Goal: Share content

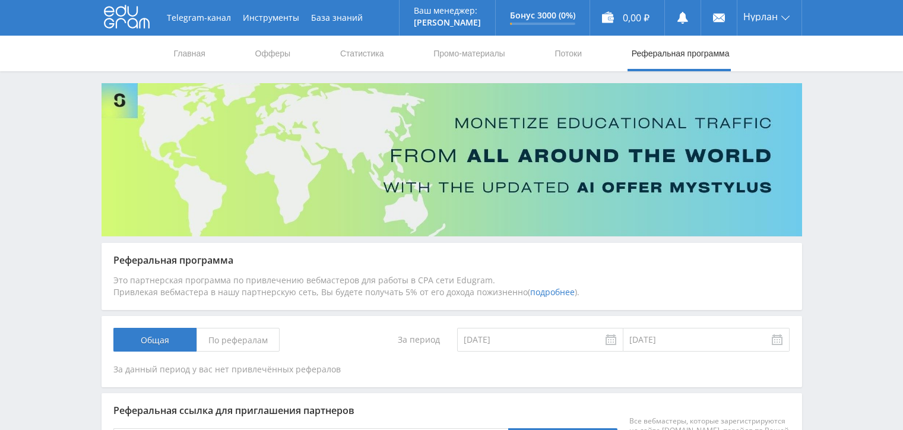
scroll to position [178, 0]
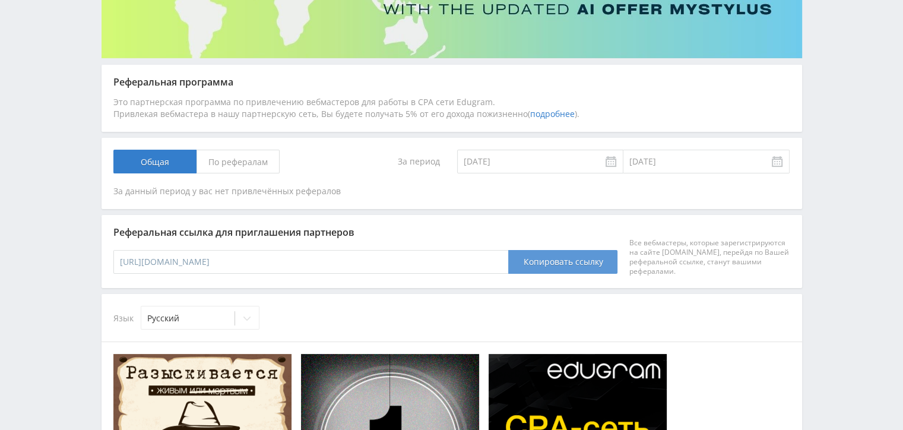
click at [532, 264] on button "Копировать ссылку" at bounding box center [562, 262] width 109 height 24
click at [531, 264] on button "Копировать ссылку" at bounding box center [562, 262] width 109 height 24
click at [588, 260] on button "Копировать ссылку" at bounding box center [562, 262] width 109 height 24
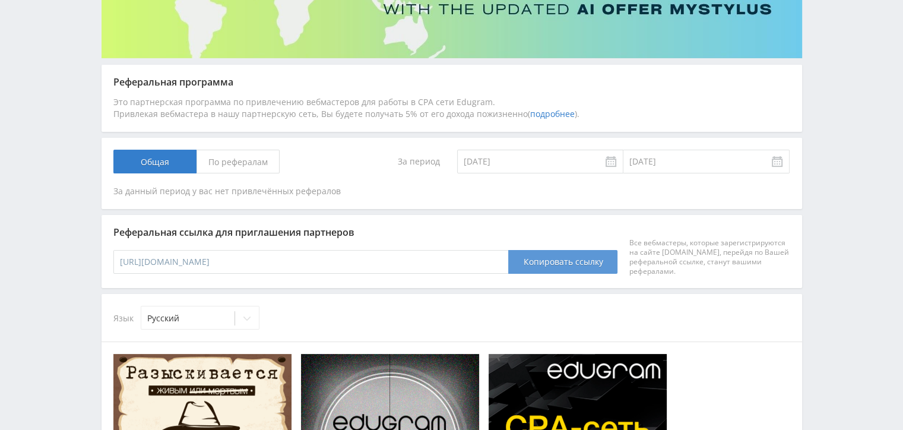
click at [588, 260] on button "Копировать ссылку" at bounding box center [562, 262] width 109 height 24
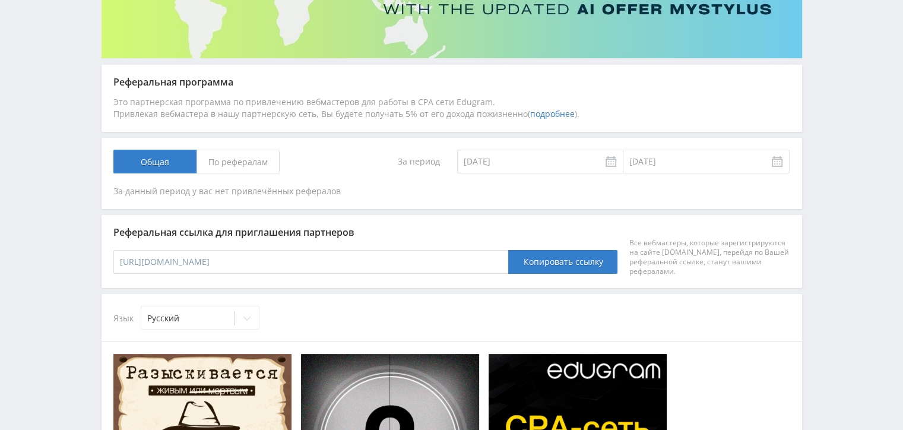
click at [316, 268] on input "https://edugram.ru/?rid=f92b31bb95b4b943" at bounding box center [310, 262] width 395 height 24
drag, startPoint x: 309, startPoint y: 264, endPoint x: 58, endPoint y: 278, distance: 252.2
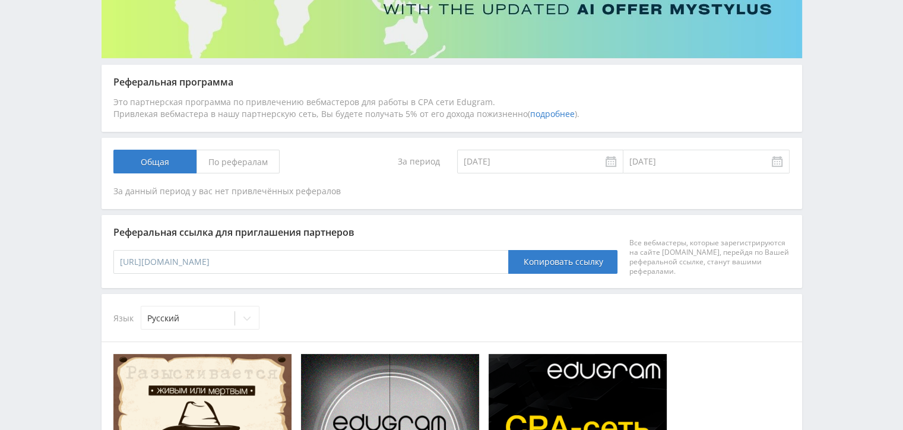
click at [58, 278] on div "Telegram-канал Инструменты База знаний Ваш менеджер: Alex Alex Online @edugram_…" at bounding box center [451, 398] width 903 height 1152
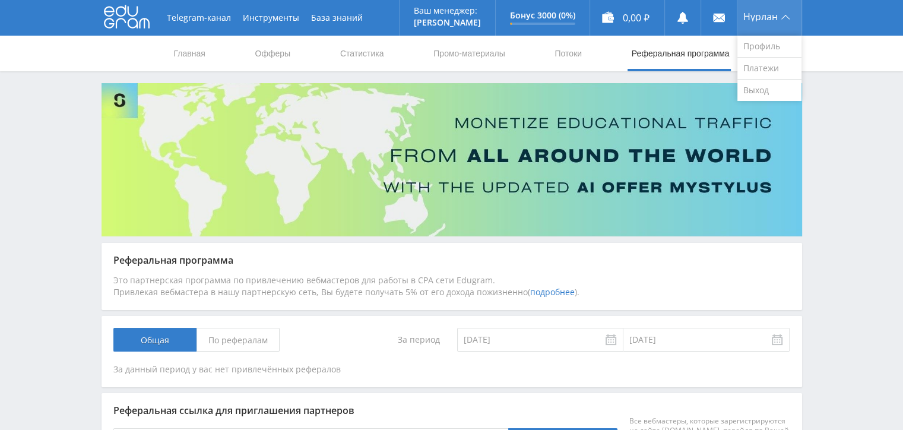
click at [749, 10] on div "Нурлан" at bounding box center [769, 18] width 64 height 36
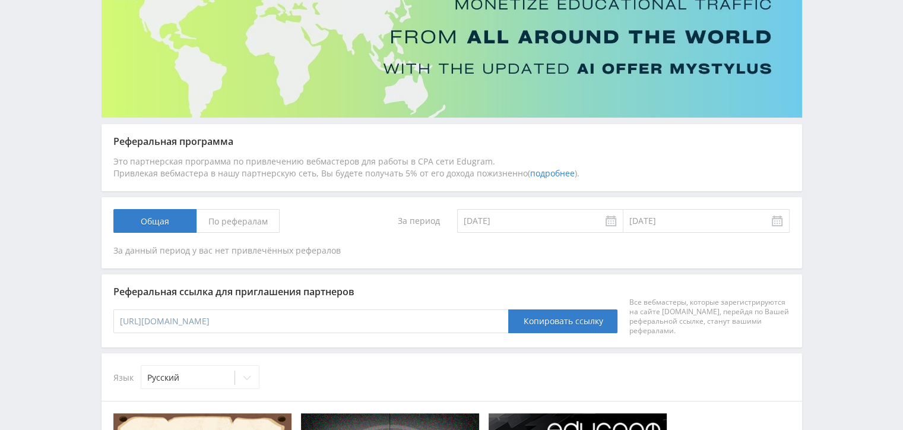
scroll to position [199, 0]
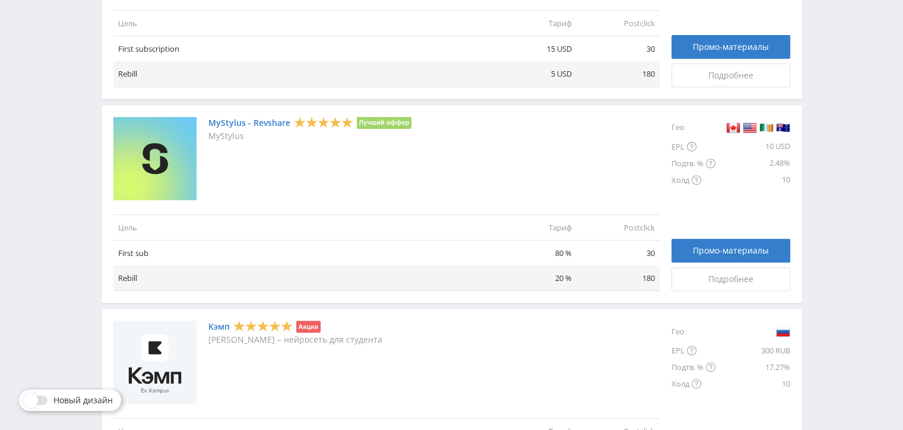
scroll to position [297, 0]
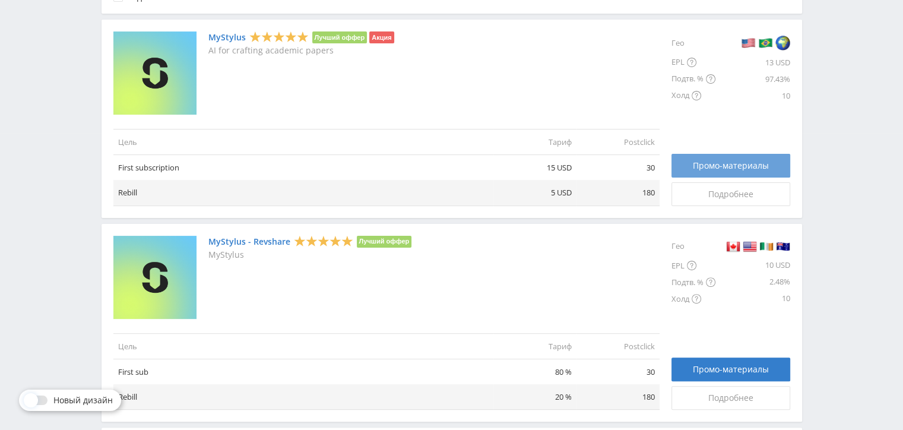
click at [729, 166] on span "Промо-материалы" at bounding box center [731, 166] width 76 height 10
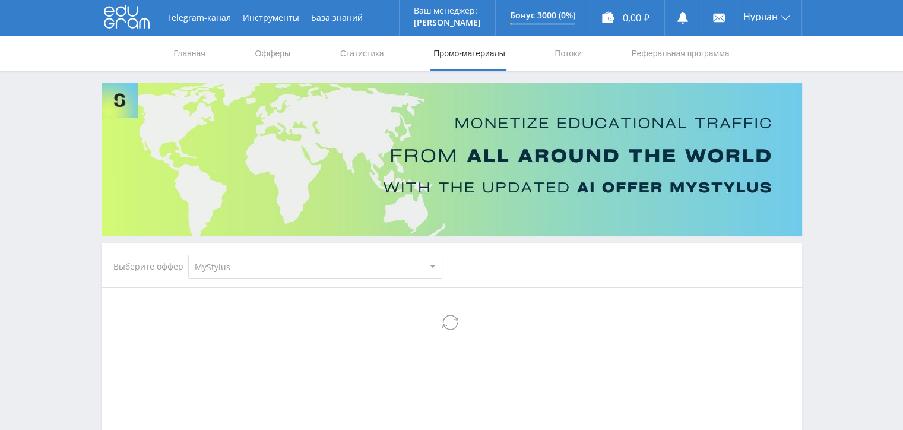
scroll to position [119, 0]
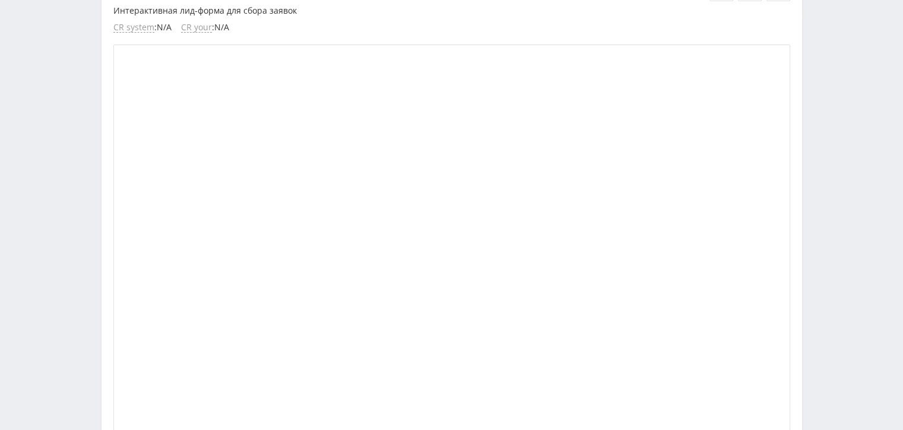
scroll to position [178, 0]
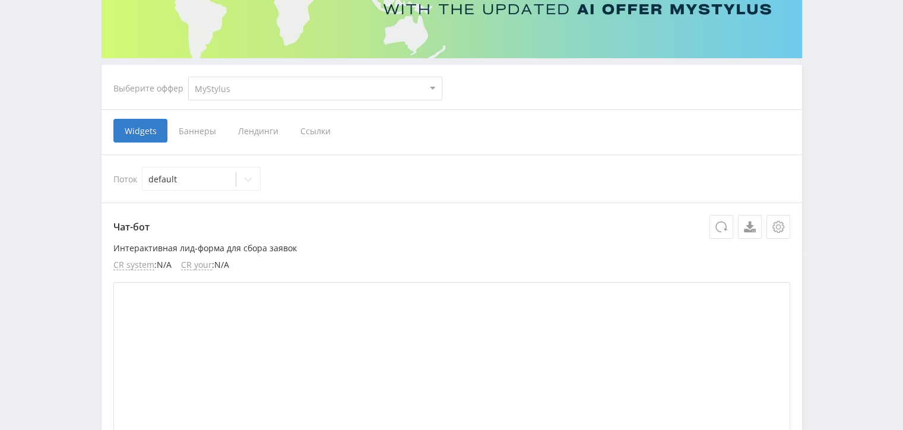
click at [321, 134] on span "Ссылки" at bounding box center [315, 131] width 53 height 24
click at [0, 0] on input "Ссылки" at bounding box center [0, 0] width 0 height 0
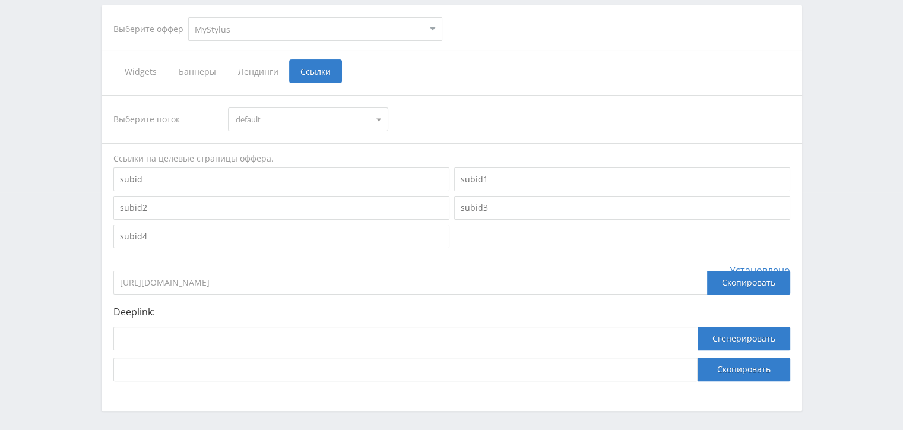
scroll to position [283, 0]
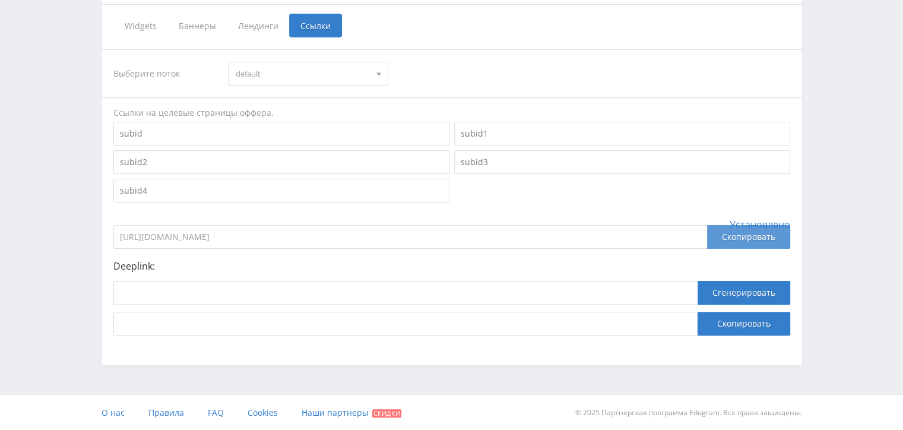
click at [718, 236] on div "Скопировать" at bounding box center [748, 237] width 83 height 24
